Goal: Task Accomplishment & Management: Manage account settings

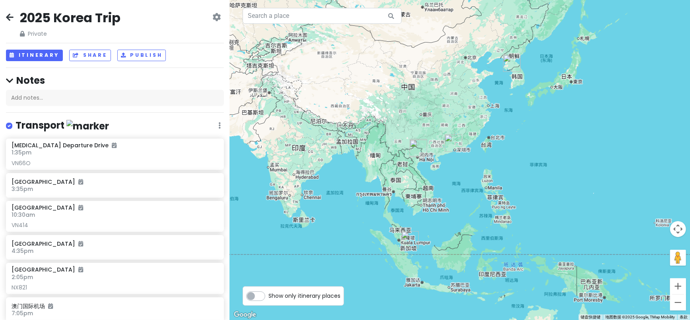
click at [11, 16] on icon at bounding box center [10, 17] width 8 height 6
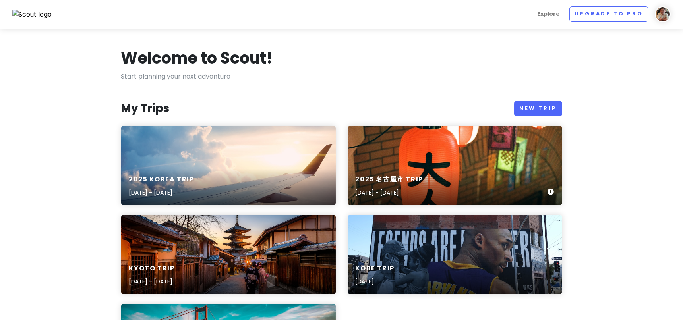
click at [418, 186] on div "2025 [GEOGRAPHIC_DATA] Trip [DATE] - [DATE]" at bounding box center [390, 187] width 68 height 22
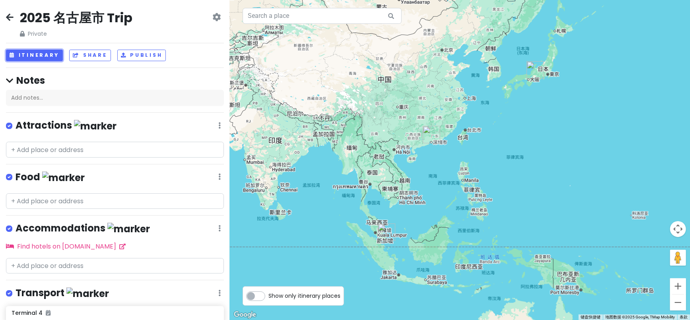
click at [44, 51] on button "Itinerary" at bounding box center [34, 56] width 57 height 12
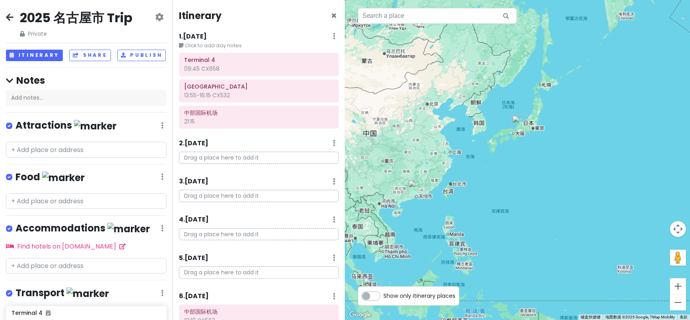
drag, startPoint x: 599, startPoint y: 120, endPoint x: 542, endPoint y: 162, distance: 70.5
click at [542, 162] on div at bounding box center [517, 160] width 345 height 320
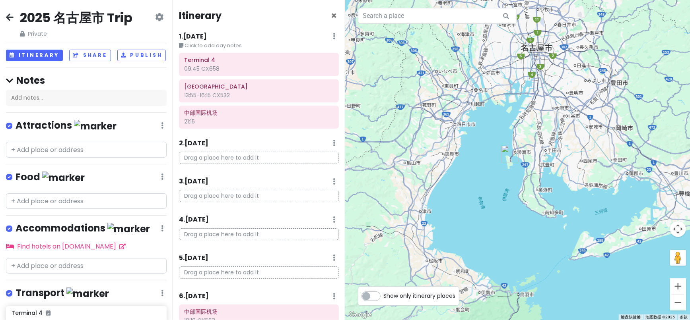
drag, startPoint x: 590, startPoint y: 116, endPoint x: 522, endPoint y: 187, distance: 98.7
click at [522, 187] on div at bounding box center [517, 160] width 345 height 320
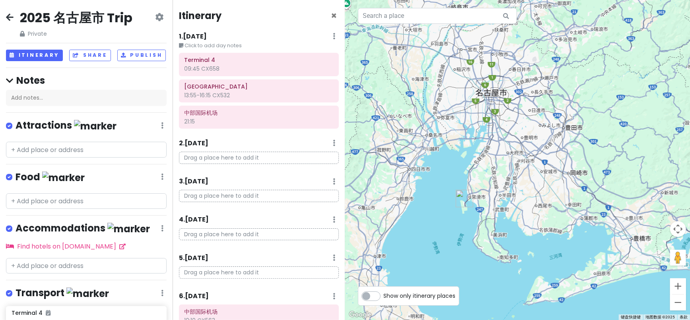
drag, startPoint x: 502, startPoint y: 43, endPoint x: 455, endPoint y: 62, distance: 50.5
click at [456, 90] on div at bounding box center [517, 160] width 345 height 320
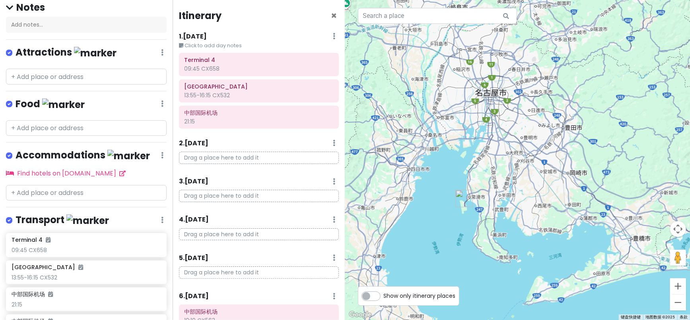
scroll to position [88, 0]
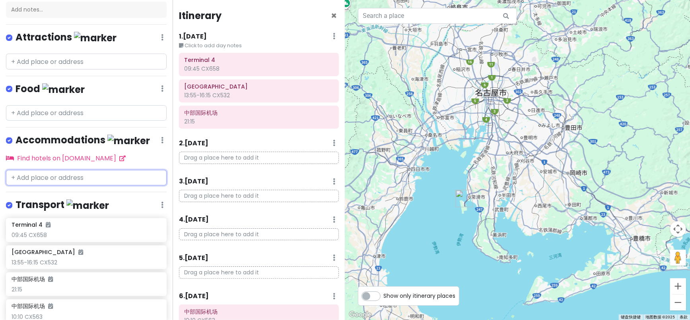
click at [48, 181] on input "text" at bounding box center [86, 178] width 161 height 16
paste input "[GEOGRAPHIC_DATA]"
type input "[GEOGRAPHIC_DATA]"
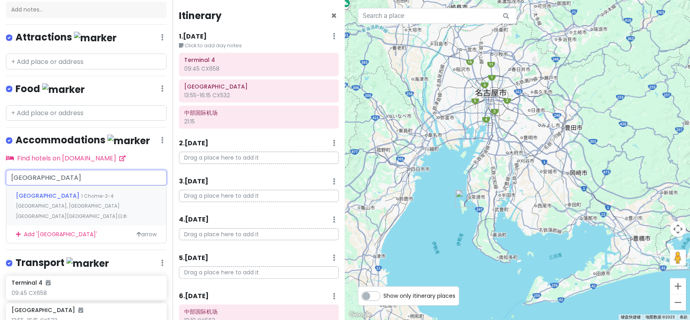
click at [63, 197] on span "[GEOGRAPHIC_DATA]" at bounding box center [48, 196] width 65 height 8
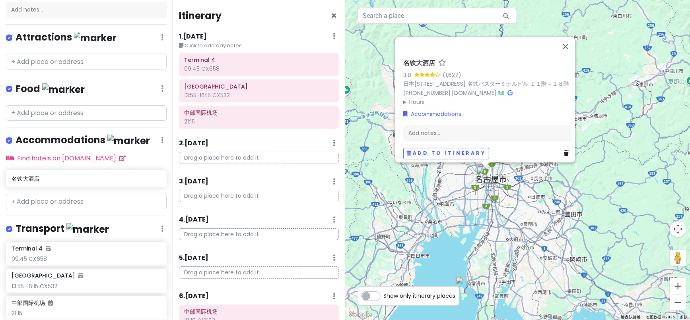
click at [443, 110] on link "Accommodations" at bounding box center [432, 114] width 58 height 9
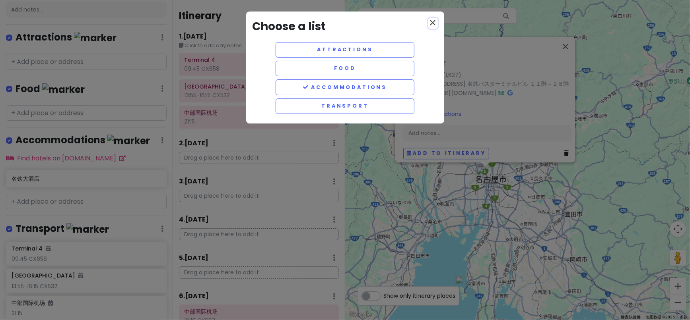
click at [436, 18] on icon "close" at bounding box center [433, 23] width 10 height 10
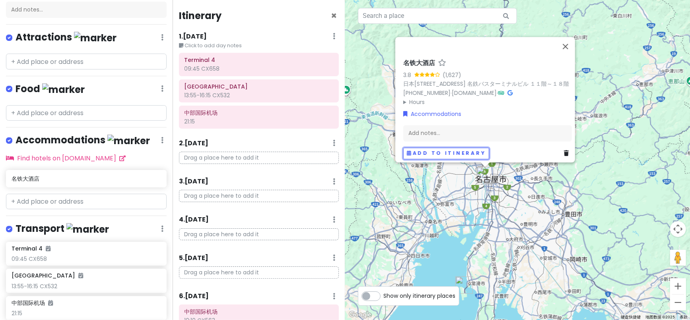
click at [435, 148] on button "Add to itinerary" at bounding box center [446, 154] width 86 height 12
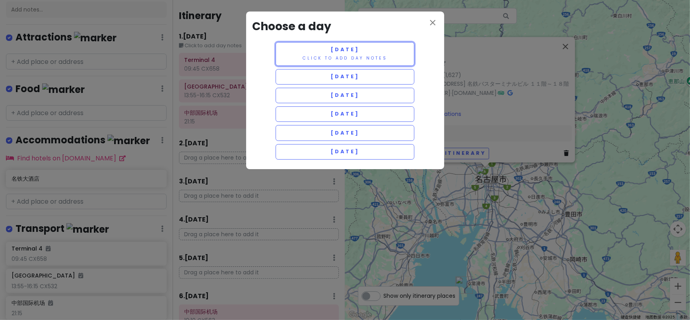
click at [348, 54] on button "[DATE] Click to add day notes" at bounding box center [345, 54] width 139 height 24
